Goal: Transaction & Acquisition: Purchase product/service

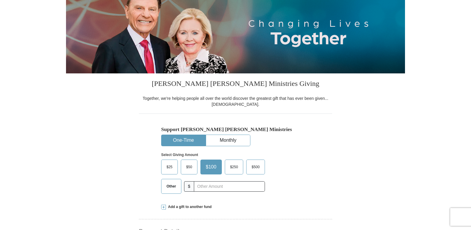
scroll to position [89, 0]
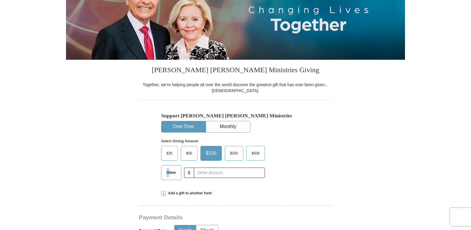
drag, startPoint x: 168, startPoint y: 170, endPoint x: 175, endPoint y: 172, distance: 8.1
click at [170, 169] on span "Other" at bounding box center [170, 172] width 15 height 9
click at [174, 175] on span "Other" at bounding box center [170, 172] width 15 height 9
click at [0, 0] on input "Other" at bounding box center [0, 0] width 0 height 0
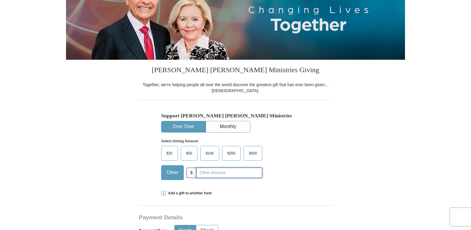
click at [218, 176] on input "text" at bounding box center [229, 173] width 66 height 10
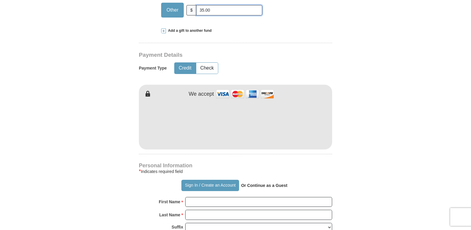
scroll to position [268, 0]
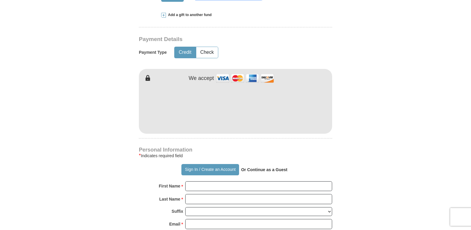
type input "35.00"
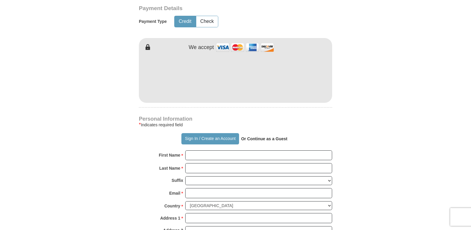
scroll to position [327, 0]
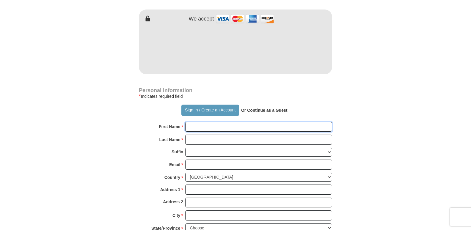
click at [278, 126] on input "First Name *" at bounding box center [258, 127] width 147 height 10
type input "[PERSON_NAME]"
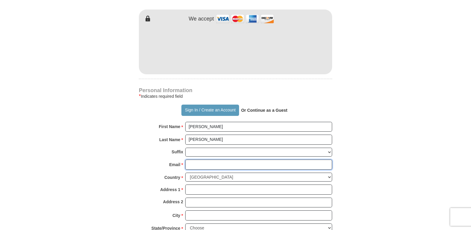
type input "[EMAIL_ADDRESS][DOMAIN_NAME]"
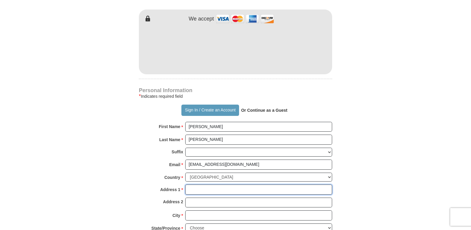
type input "[STREET_ADDRESS][PERSON_NAME]"
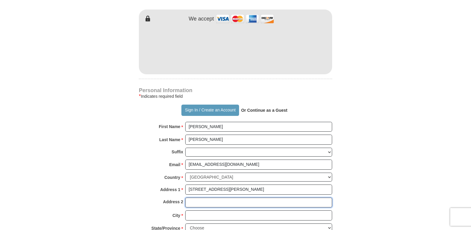
type input "[STREET_ADDRESS][PERSON_NAME]"
type input "Easton"
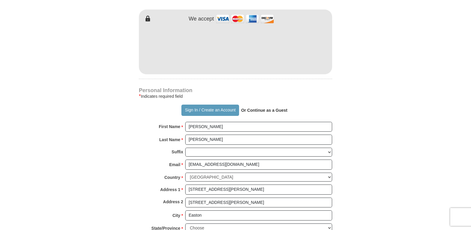
type input "21601"
type input "410.725.4484"
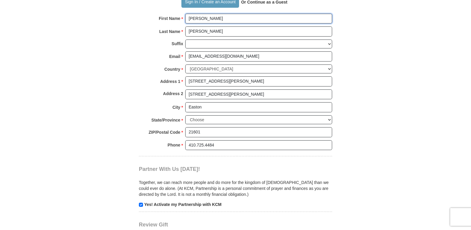
scroll to position [446, 0]
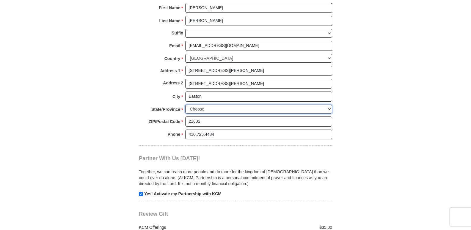
click at [329, 109] on select "Choose [US_STATE] [US_STATE] [US_STATE] [US_STATE] [US_STATE] Armed Forces Amer…" at bounding box center [258, 109] width 147 height 9
select select "MD"
click at [185, 105] on select "Choose [US_STATE] [US_STATE] [US_STATE] [US_STATE] [US_STATE] Armed Forces Amer…" at bounding box center [258, 109] width 147 height 9
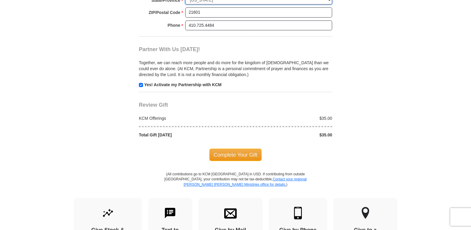
scroll to position [565, 0]
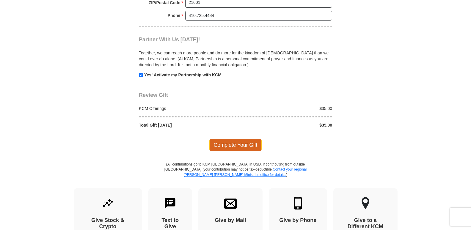
click at [256, 146] on span "Complete Your Gift" at bounding box center [235, 145] width 53 height 12
